Goal: Information Seeking & Learning: Learn about a topic

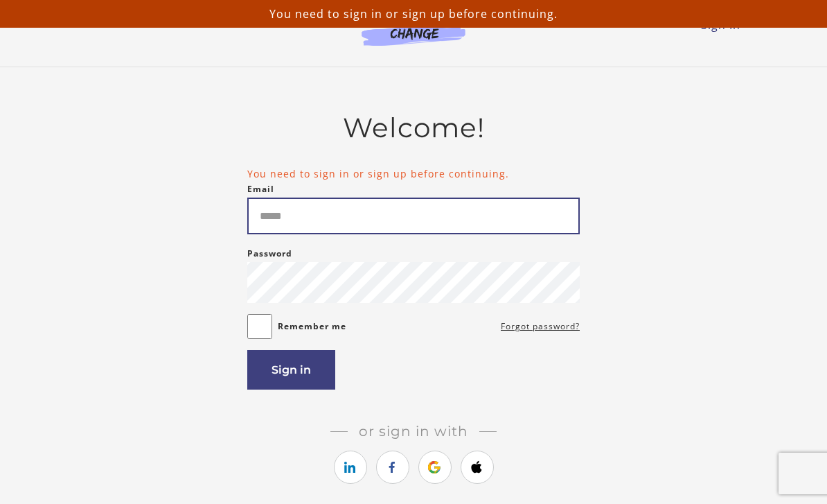
click at [350, 217] on input "Email" at bounding box center [413, 215] width 333 height 37
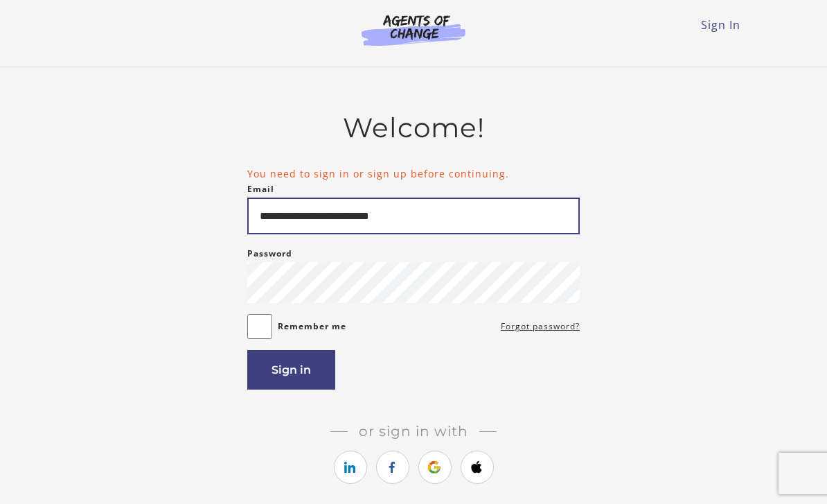
type input "**********"
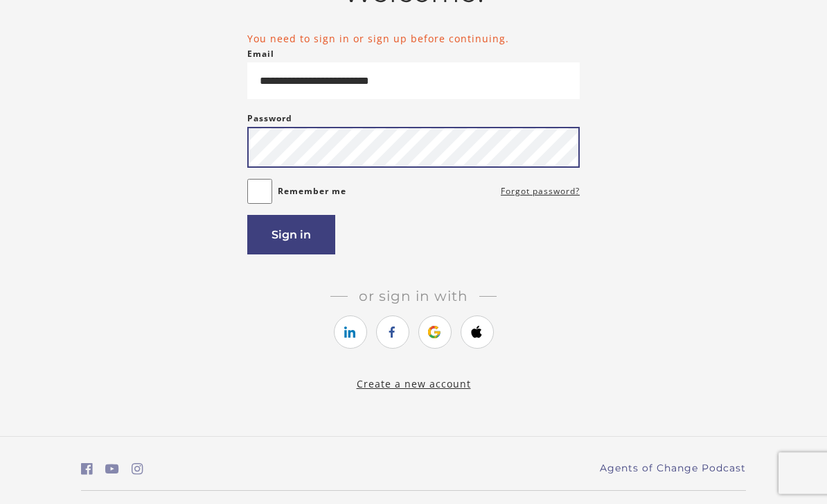
scroll to position [130, 0]
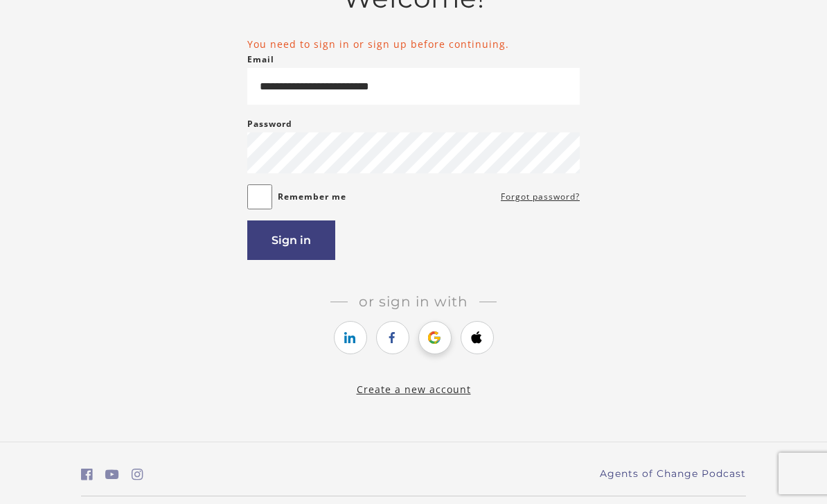
click at [434, 346] on link "https://courses.thinkific.com/users/auth/google?ss%5Breferral%5D=&ss%5Buser_ret…" at bounding box center [435, 337] width 33 height 33
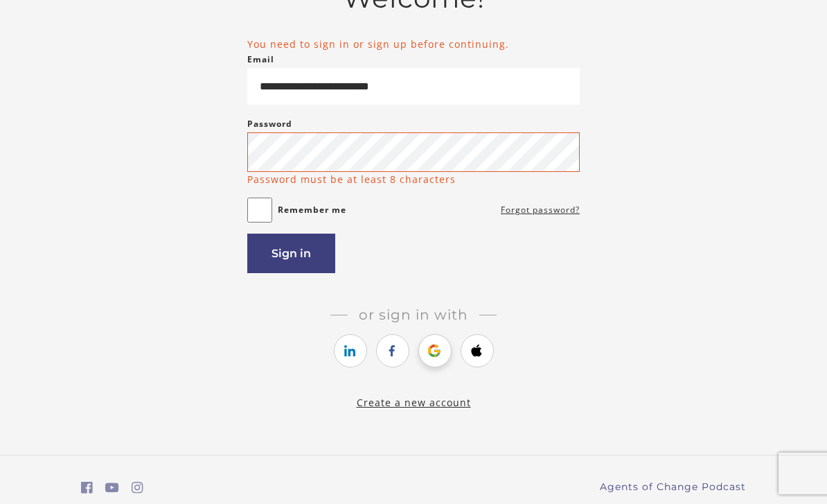
scroll to position [175, 0]
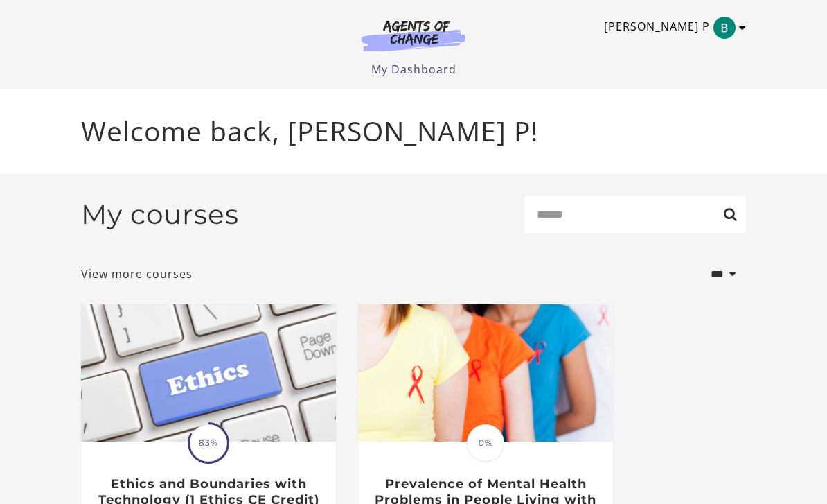
click at [745, 29] on icon "Toggle menu" at bounding box center [742, 27] width 7 height 11
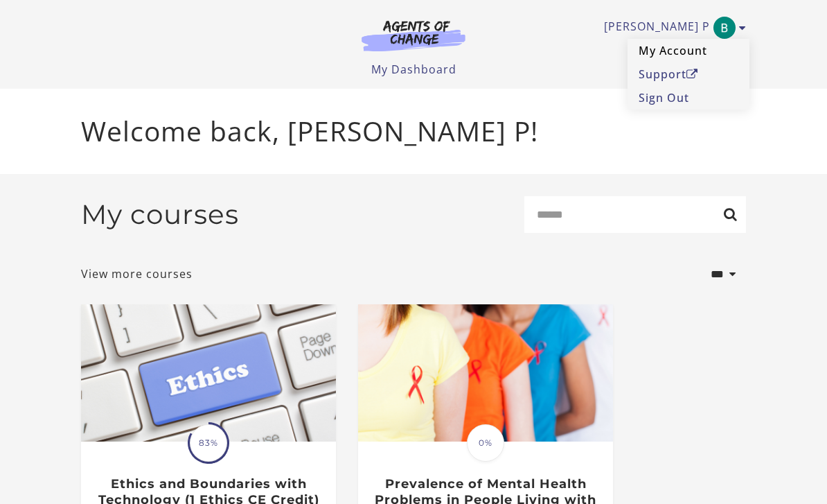
click at [688, 53] on link "My Account" at bounding box center [689, 51] width 122 height 24
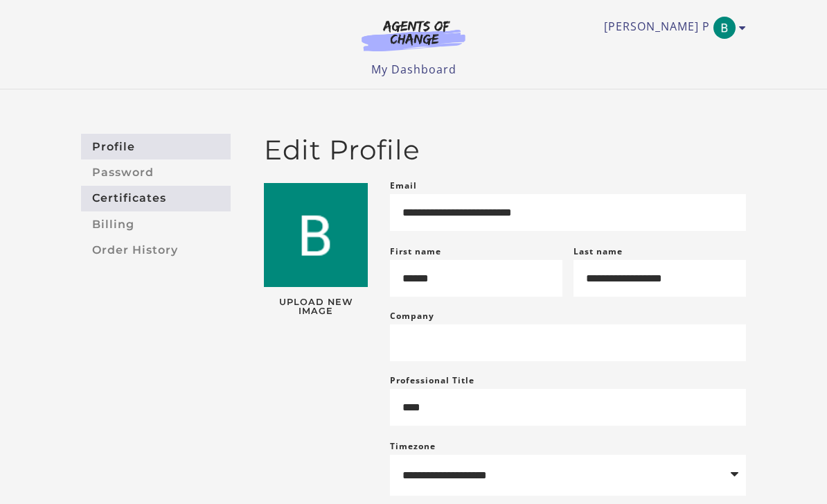
click at [97, 202] on link "Certificates" at bounding box center [156, 199] width 150 height 26
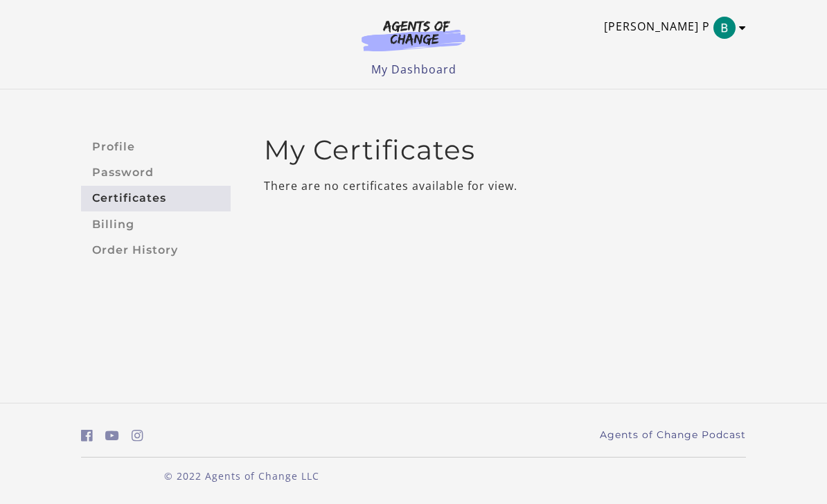
click at [681, 31] on link "[PERSON_NAME] P" at bounding box center [671, 28] width 135 height 22
click at [748, 28] on div "[PERSON_NAME] P My Account Support Sign Out Toggle menu Menu My Dashboard My Ac…" at bounding box center [413, 44] width 687 height 89
click at [396, 72] on link "My Dashboard" at bounding box center [413, 69] width 85 height 15
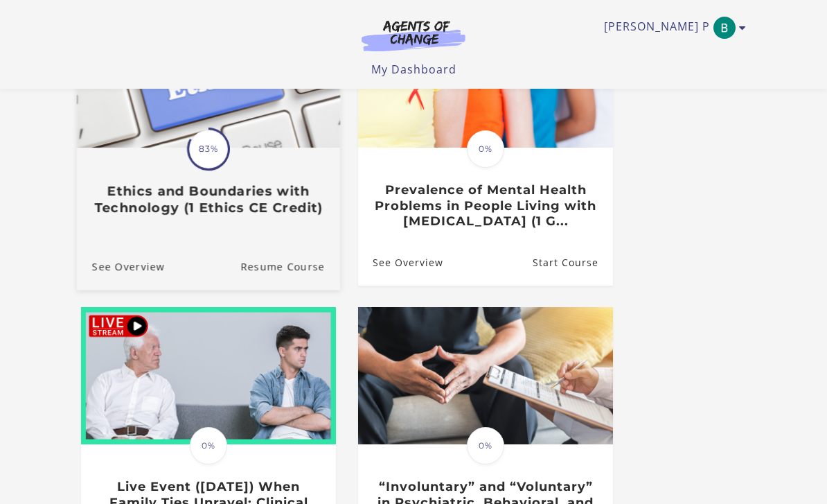
scroll to position [173, 0]
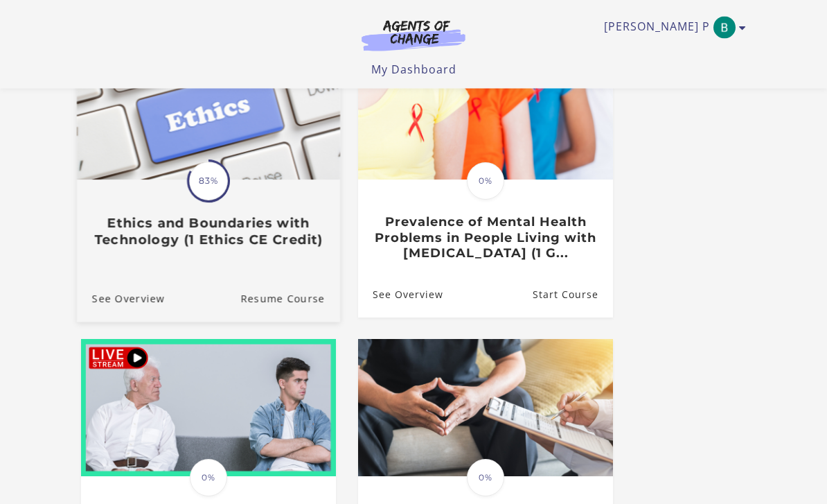
click at [174, 202] on div "Translation missing: en.liquid.partials.dashboard_course_card.progress_descript…" at bounding box center [208, 215] width 263 height 67
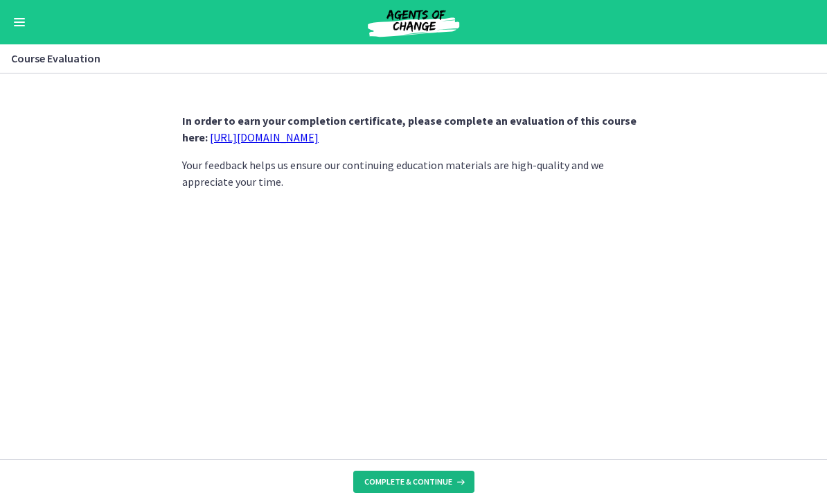
click at [438, 480] on span "Complete & continue" at bounding box center [408, 481] width 88 height 11
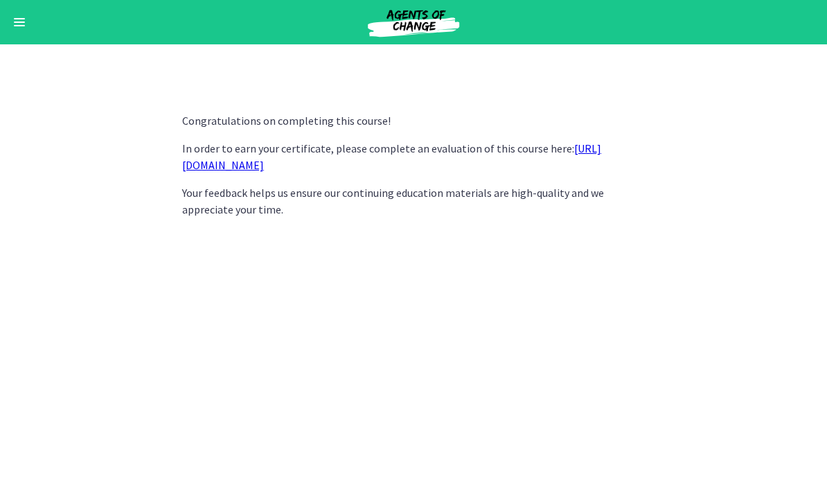
click at [265, 168] on link "https://forms.gle/UxaQBDSPwsdcMket5" at bounding box center [391, 156] width 419 height 30
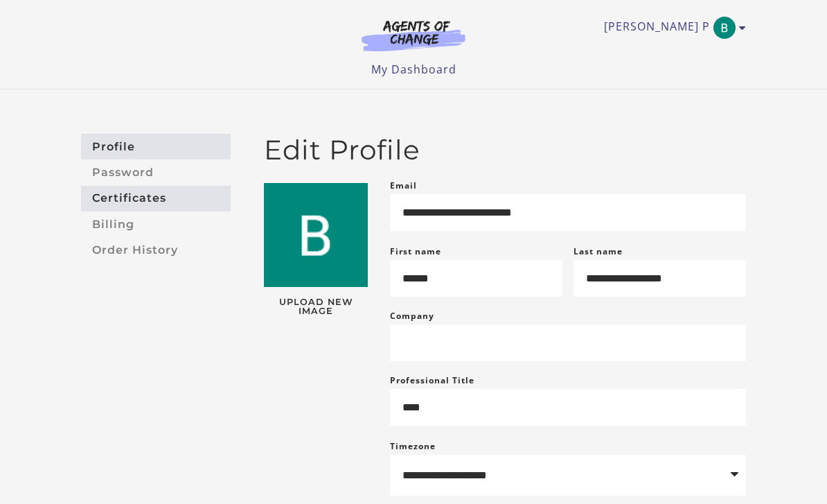
click at [134, 202] on link "Certificates" at bounding box center [156, 199] width 150 height 26
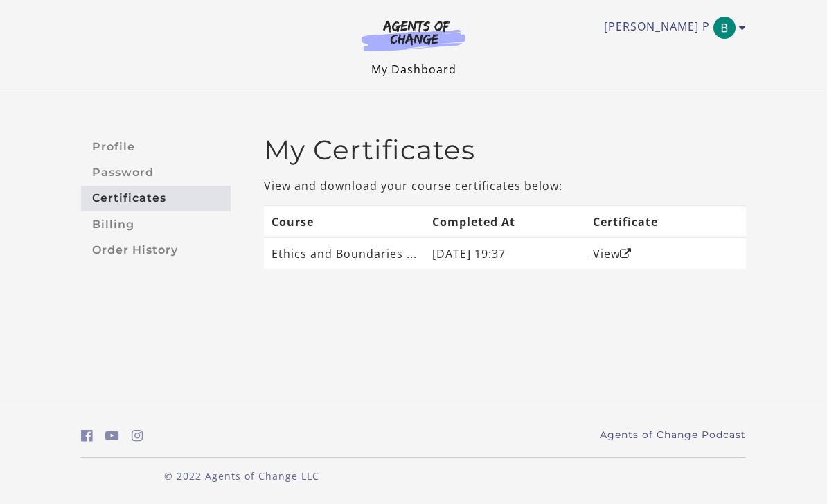
click at [423, 68] on link "My Dashboard" at bounding box center [413, 69] width 85 height 15
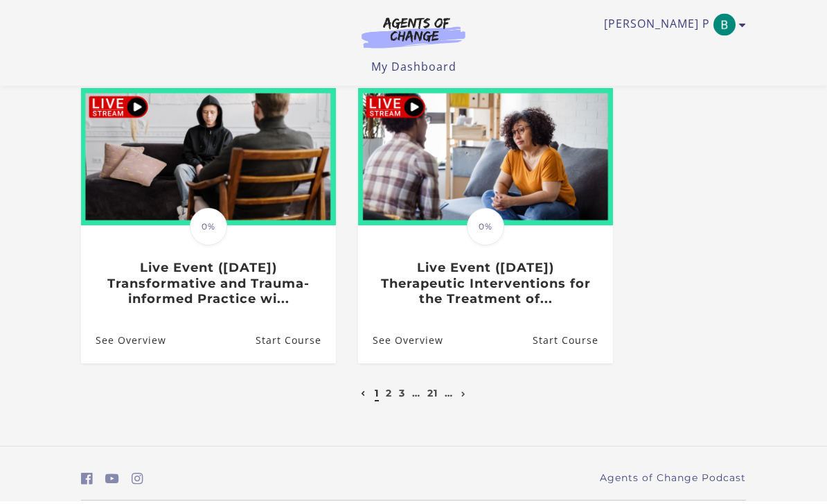
scroll to position [718, 0]
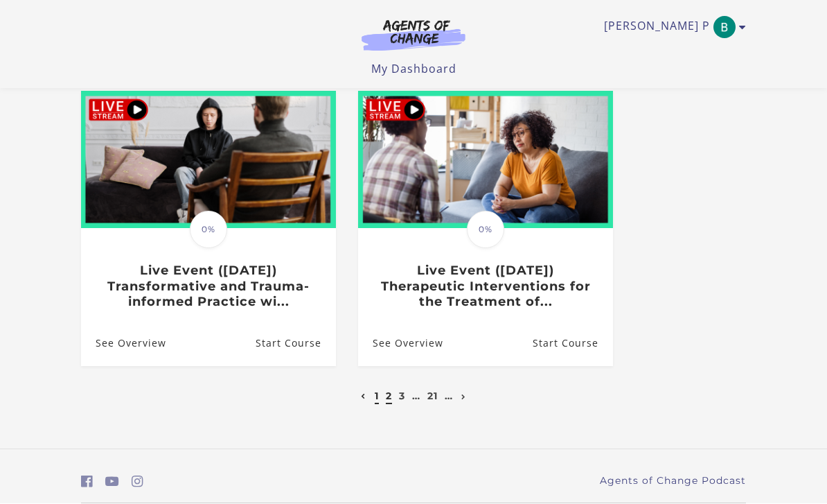
click at [389, 397] on link "2" at bounding box center [389, 396] width 6 height 12
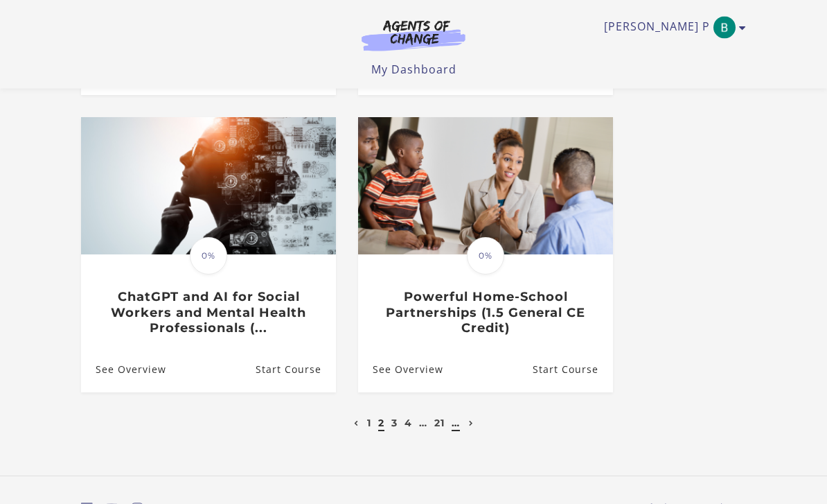
scroll to position [676, 0]
click at [396, 423] on link "3" at bounding box center [394, 422] width 6 height 12
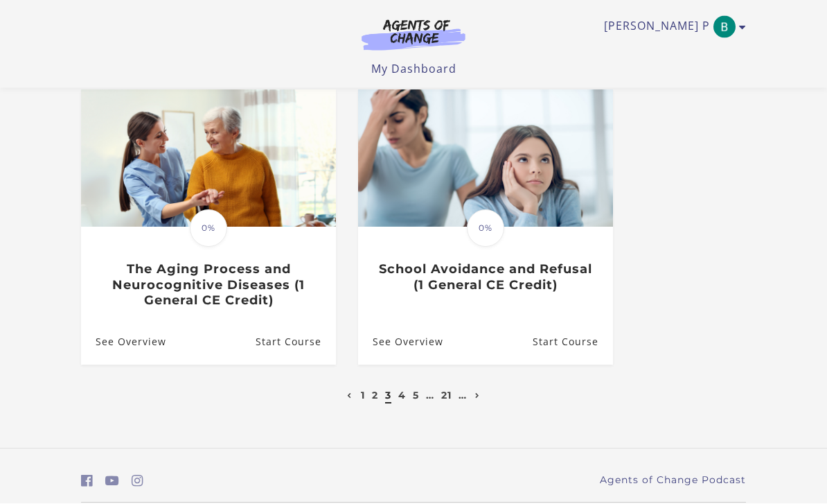
scroll to position [703, 0]
click at [401, 398] on link "4" at bounding box center [402, 396] width 8 height 12
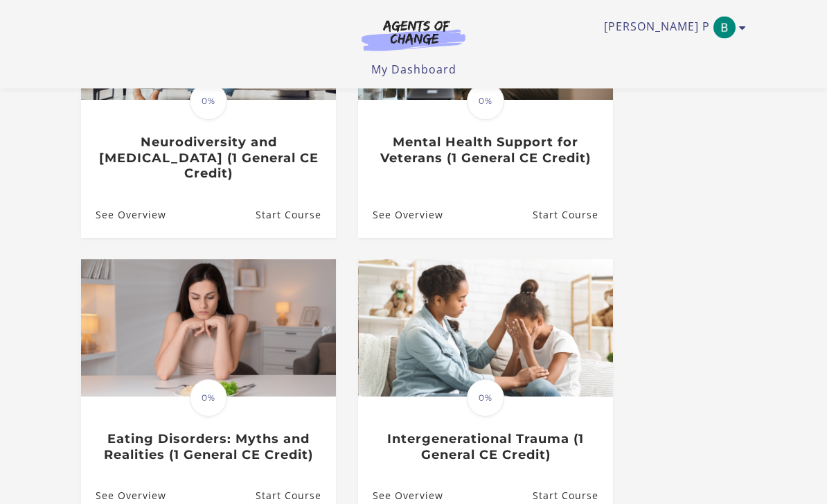
scroll to position [74, 0]
